Goal: Information Seeking & Learning: Stay updated

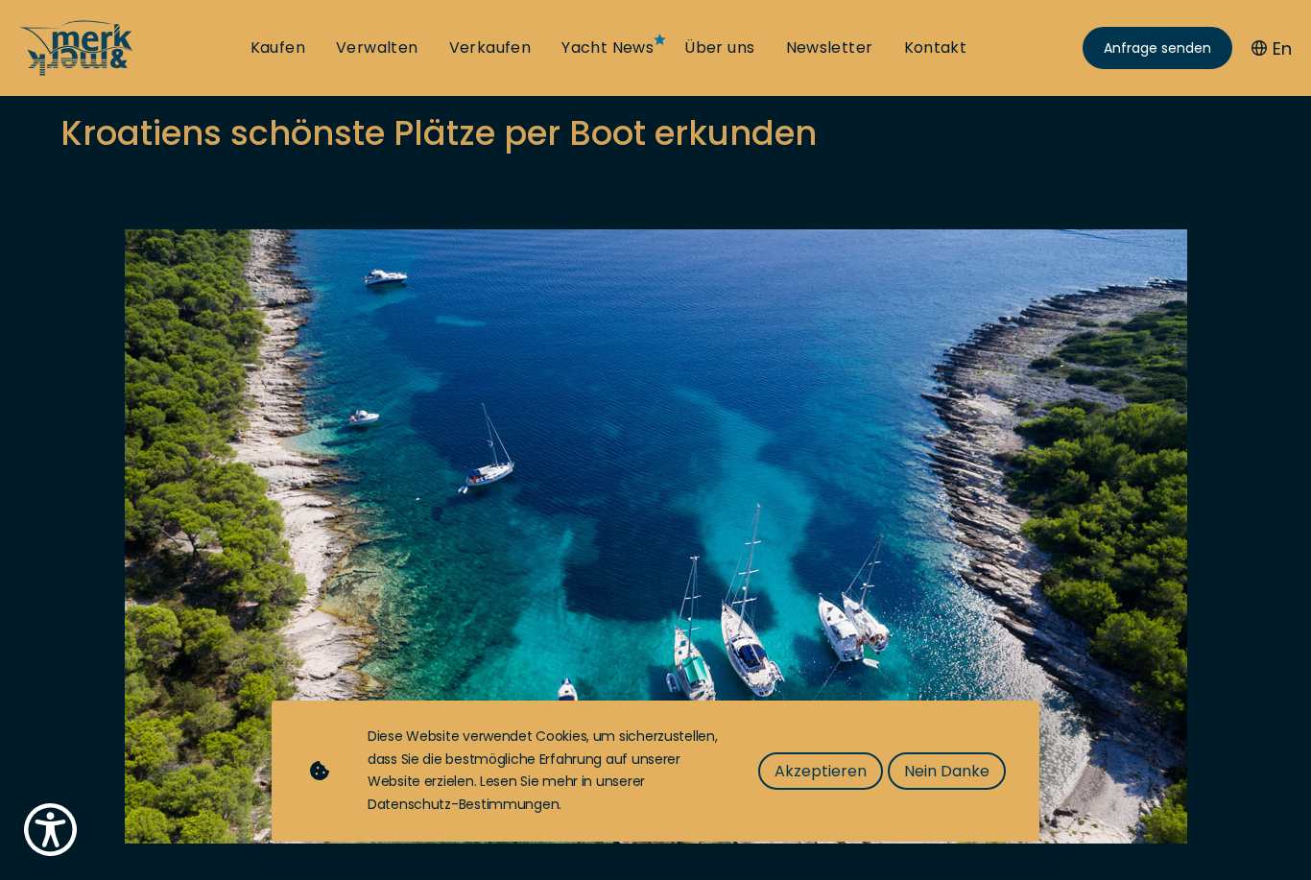
click at [829, 783] on span "Akzeptieren" at bounding box center [820, 771] width 92 height 24
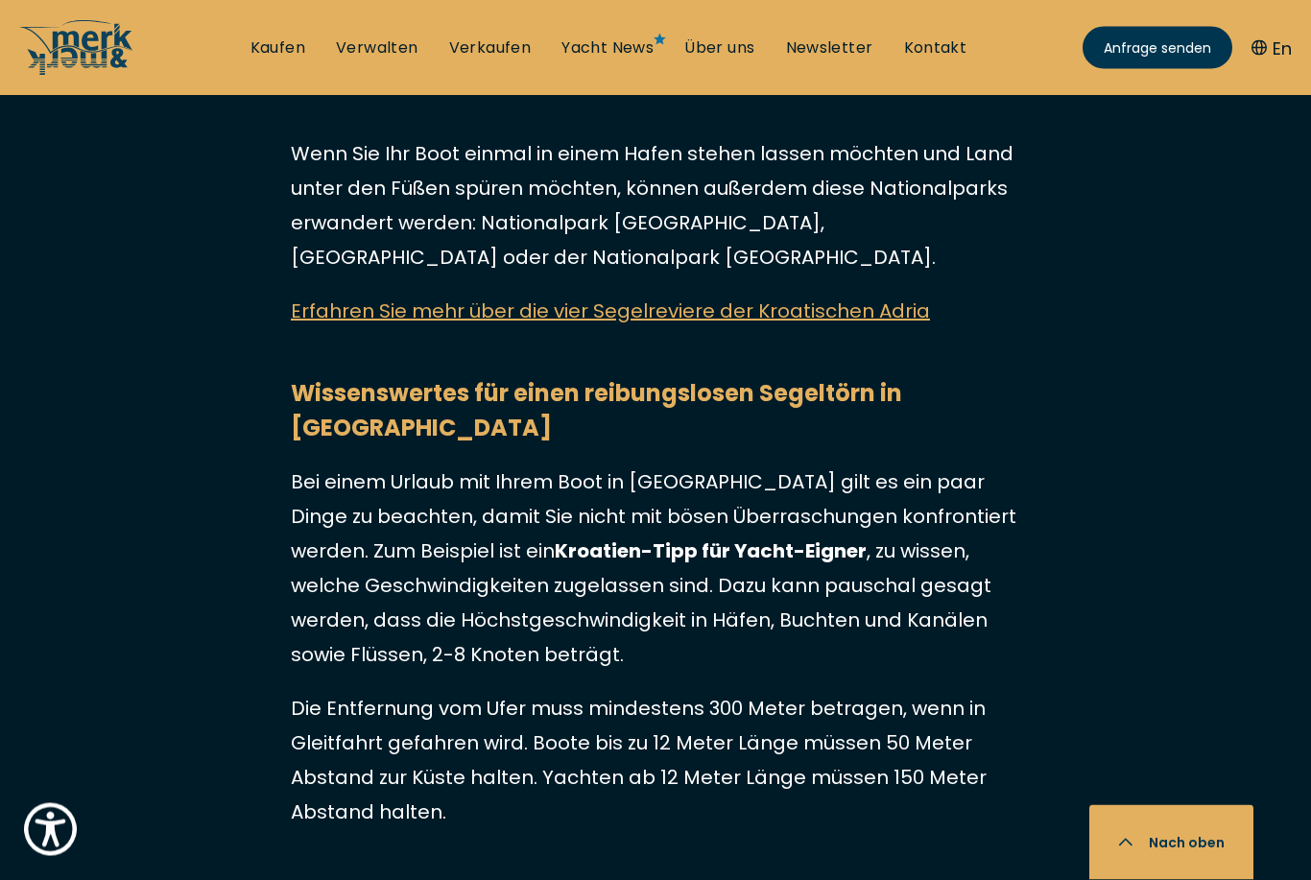
scroll to position [9246, 0]
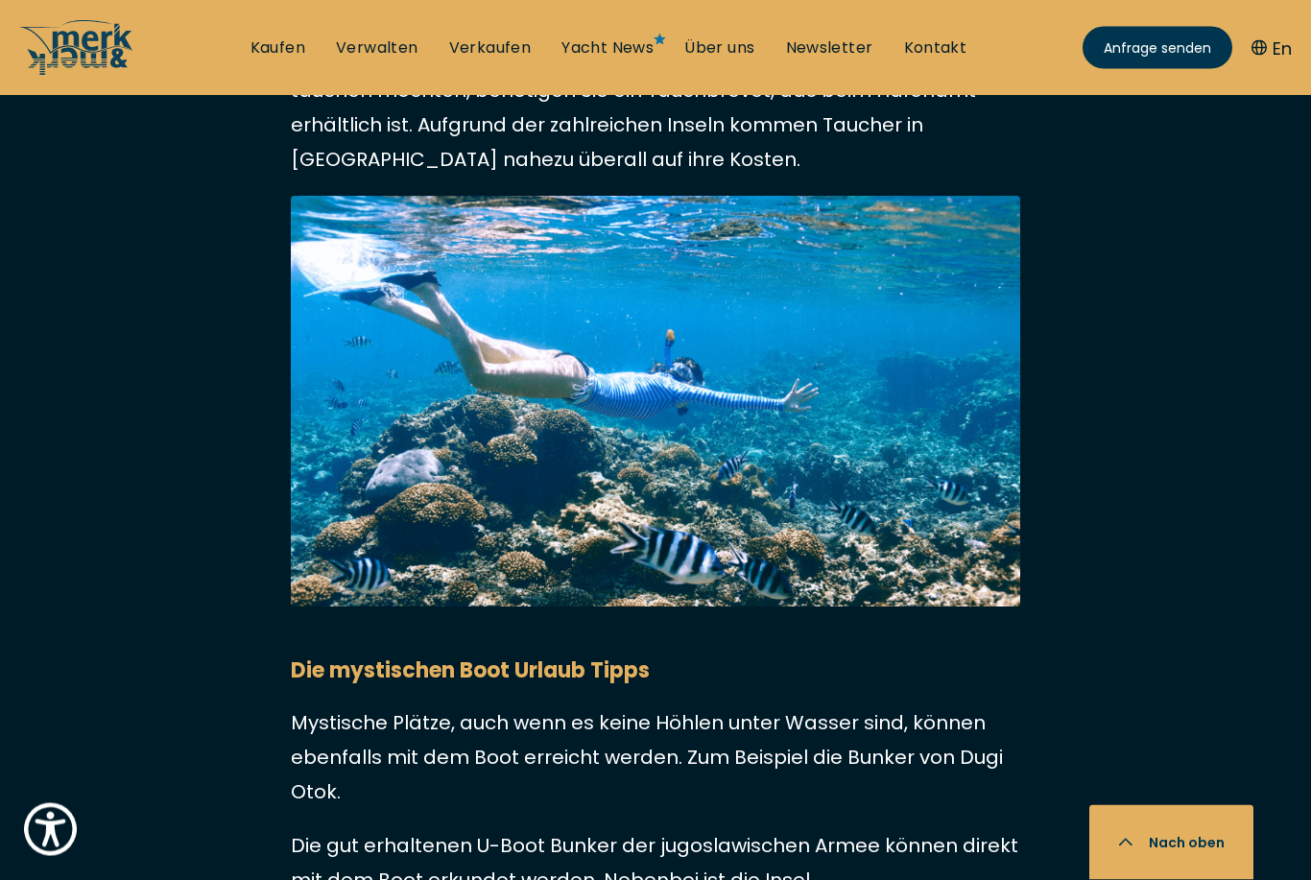
scroll to position [6203, 0]
click at [391, 48] on link "Verwalten" at bounding box center [377, 47] width 83 height 21
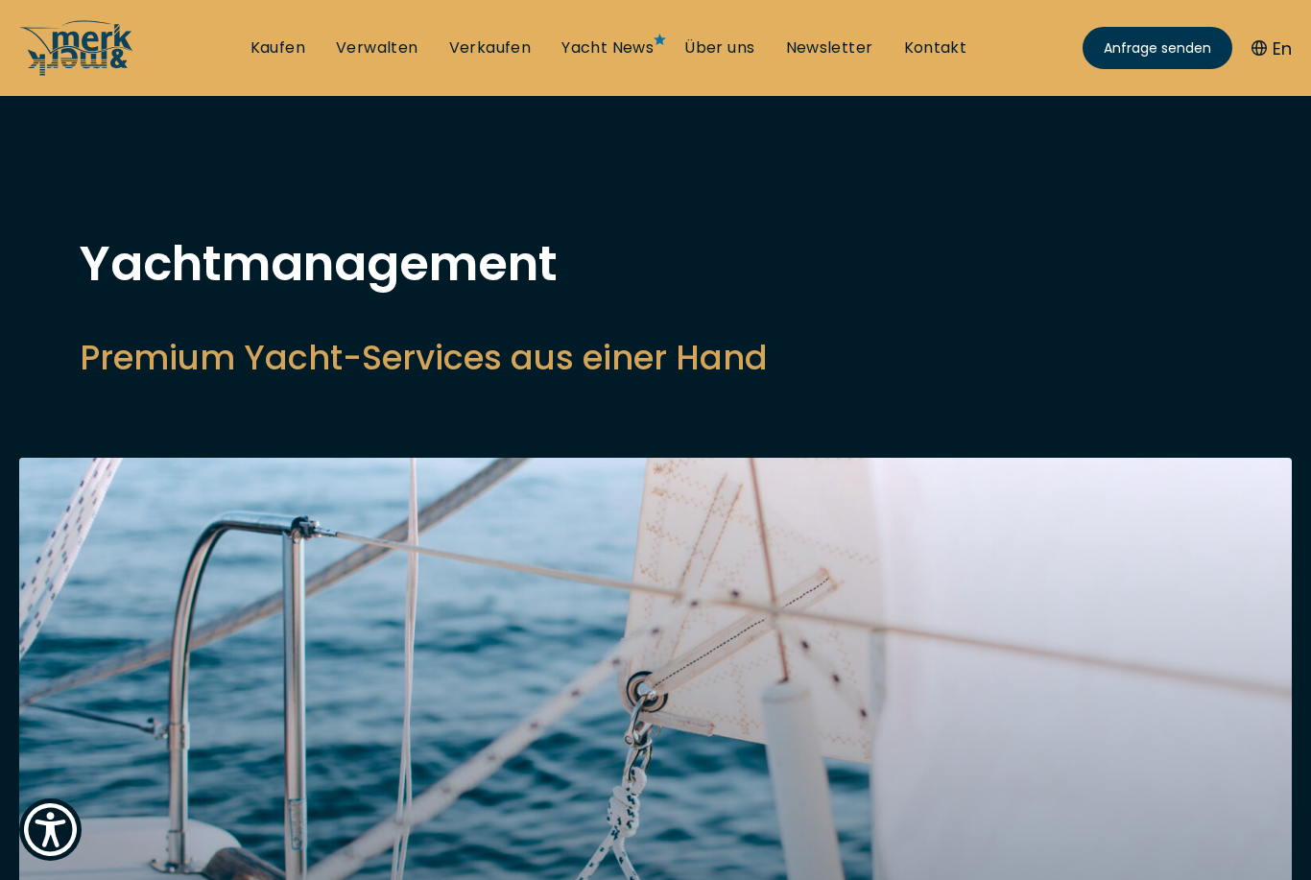
click at [499, 40] on link "Verkaufen" at bounding box center [490, 47] width 83 height 21
select select "sell"
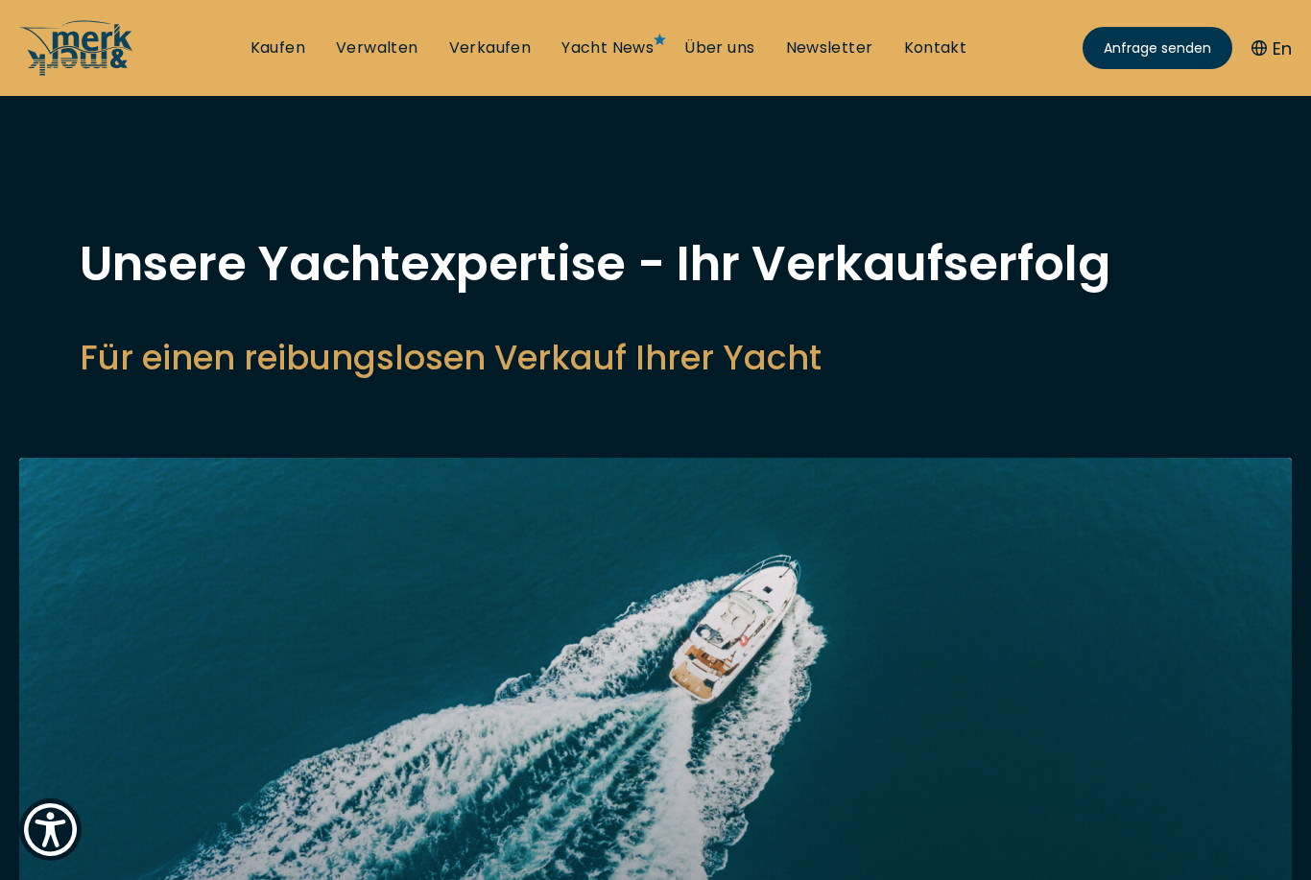
click at [392, 57] on link "Verwalten" at bounding box center [377, 47] width 83 height 21
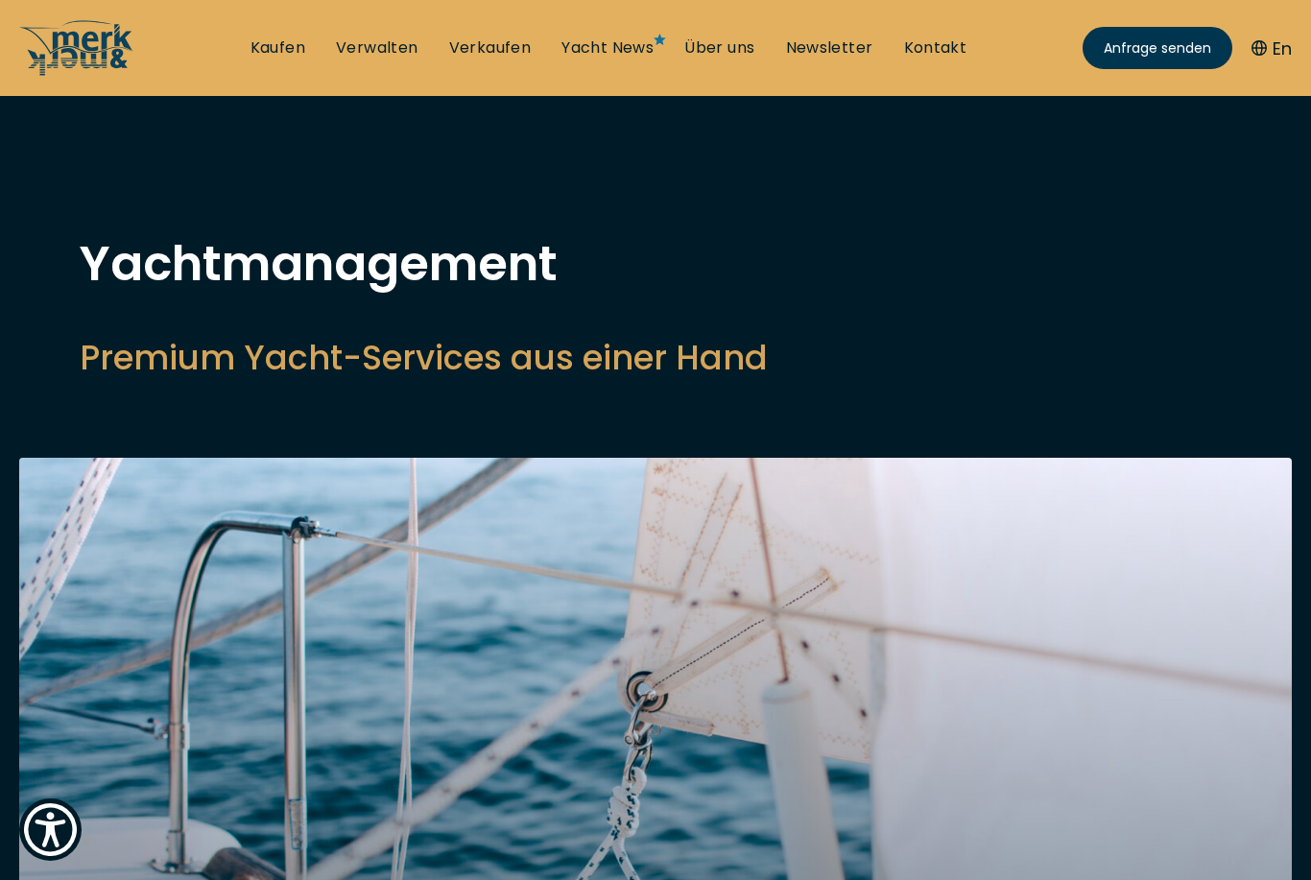
click at [636, 49] on link "Yacht News" at bounding box center [607, 47] width 92 height 21
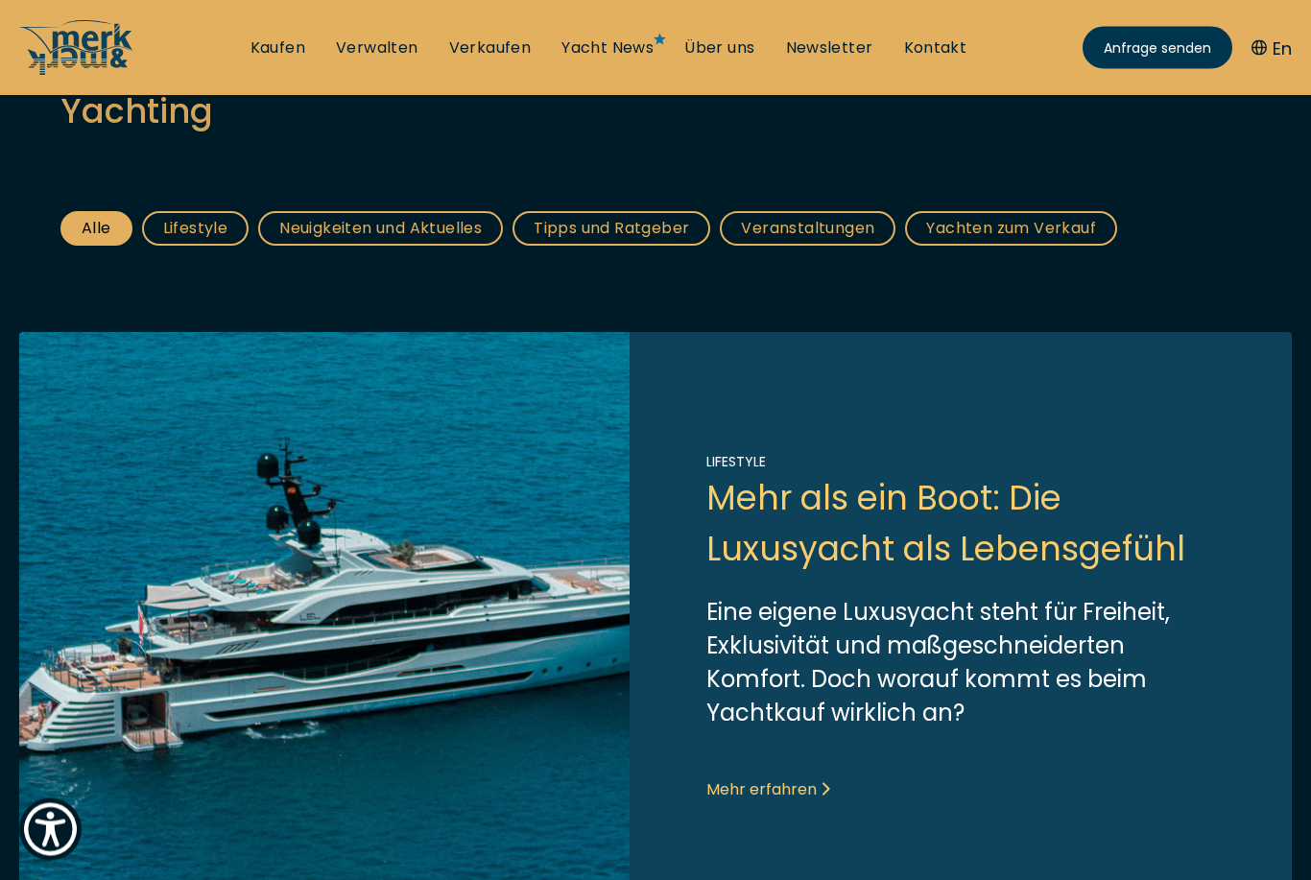
scroll to position [295, 0]
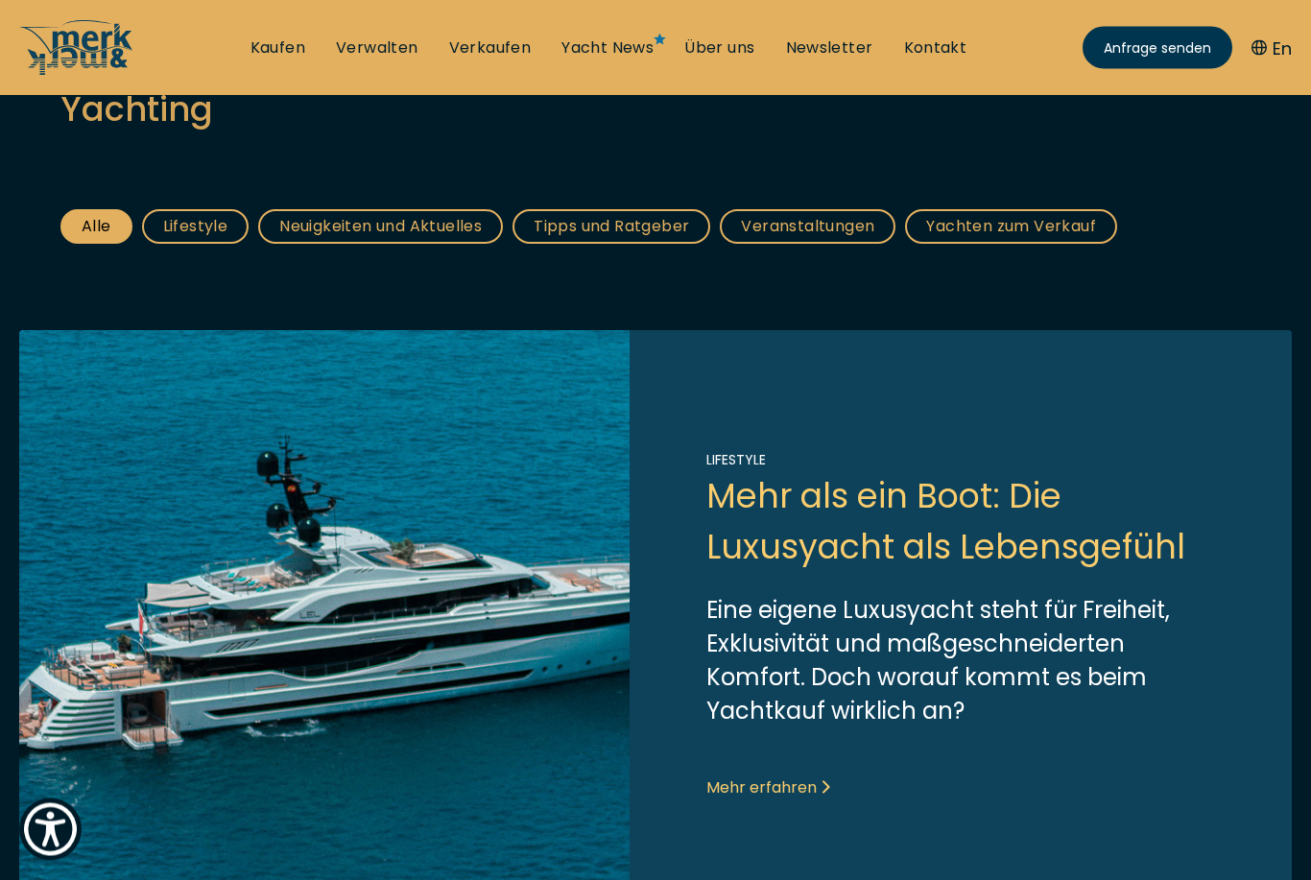
click at [455, 229] on link "Neuigkeiten und Aktuelles" at bounding box center [380, 227] width 245 height 35
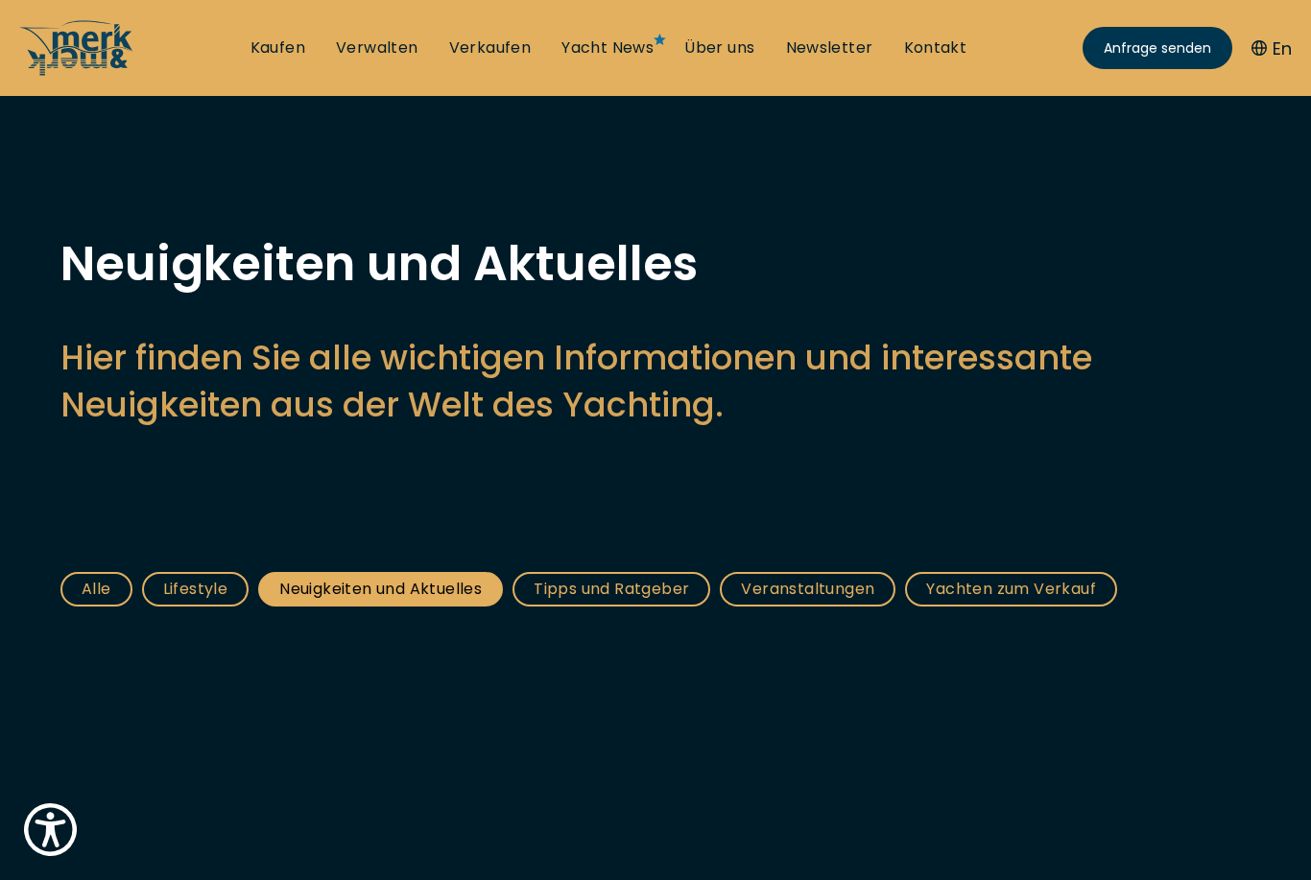
click at [436, 240] on h1 "Neuigkeiten und Aktuelles" at bounding box center [655, 264] width 1190 height 48
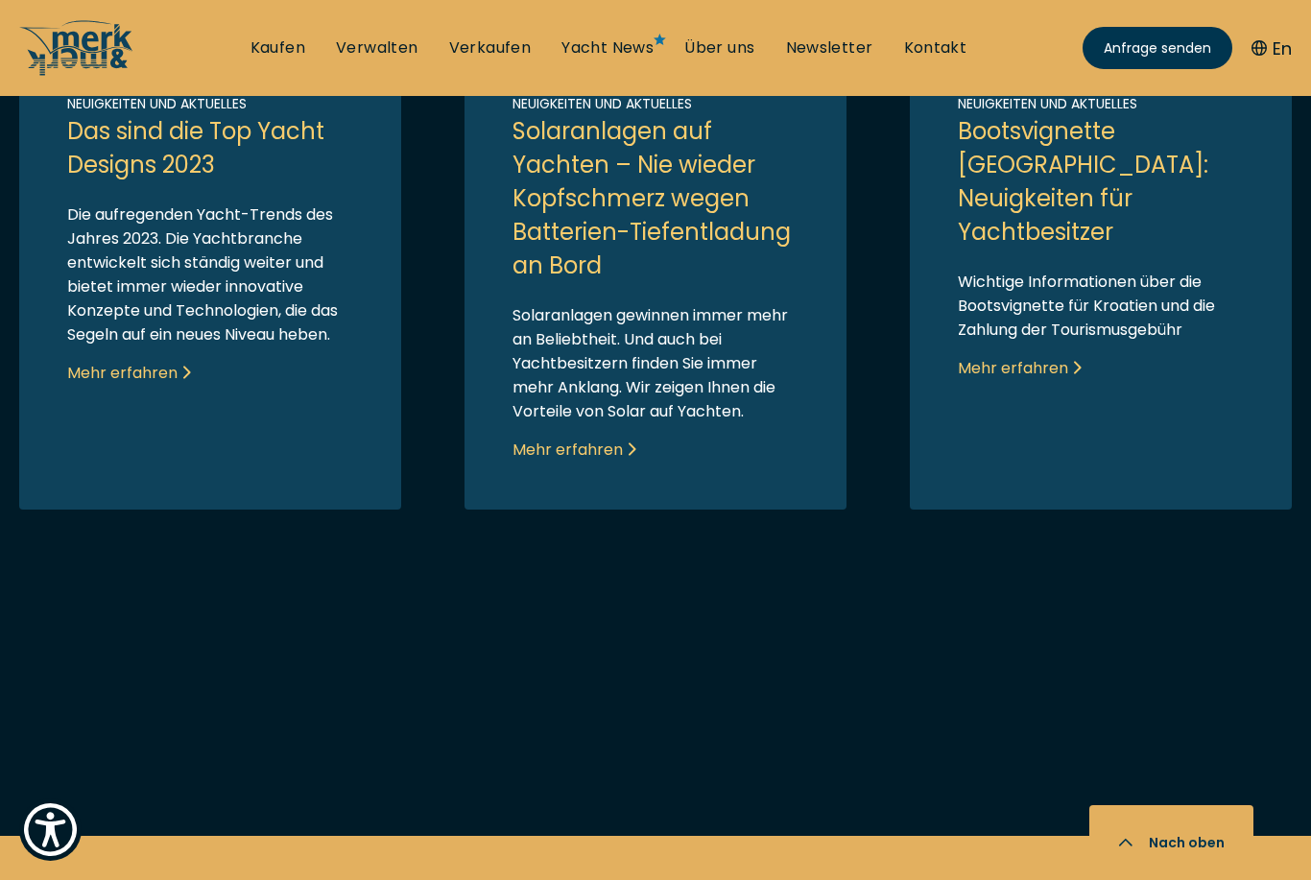
scroll to position [1603, 0]
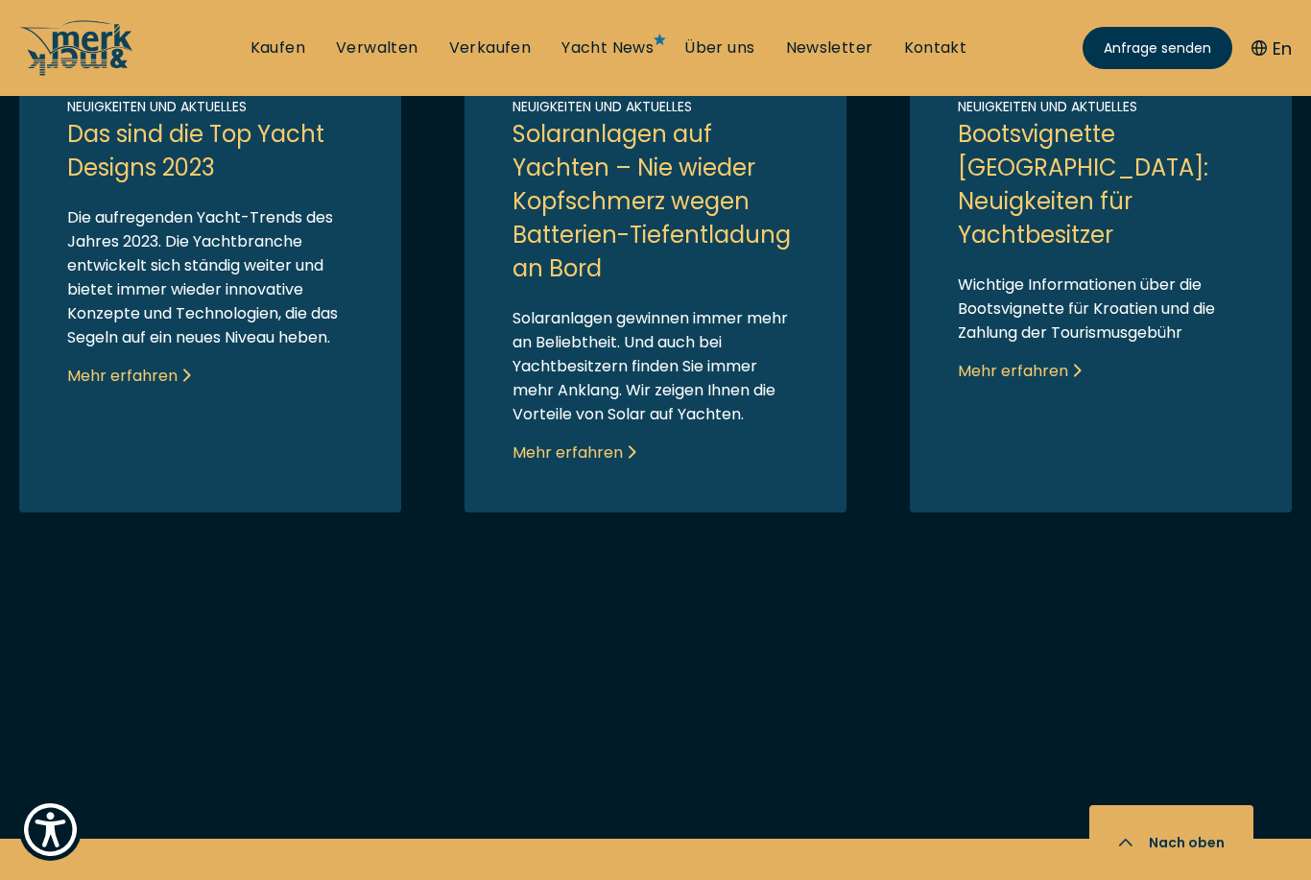
click at [1060, 363] on link "Link to post" at bounding box center [1101, 184] width 382 height 655
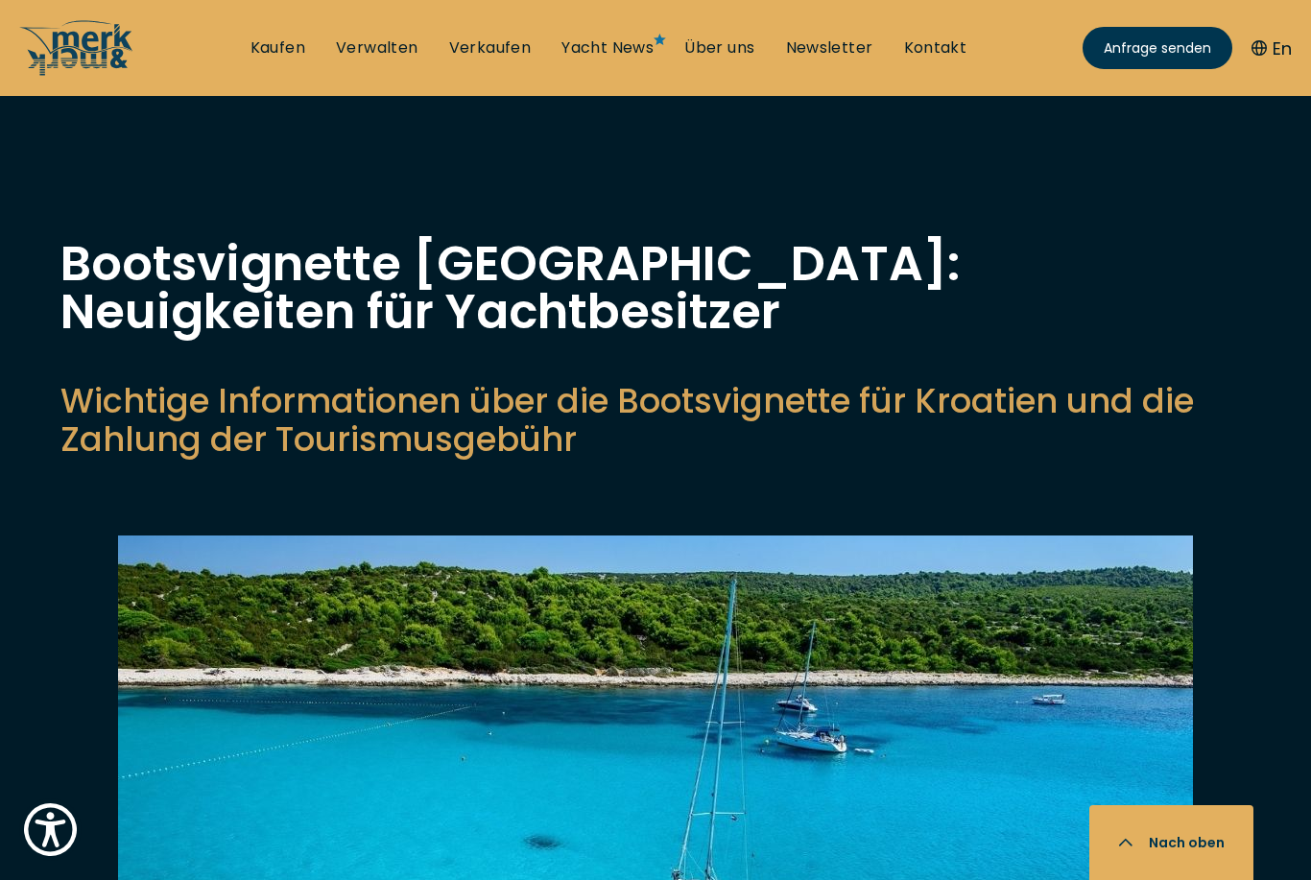
scroll to position [357, 0]
